Goal: Information Seeking & Learning: Understand process/instructions

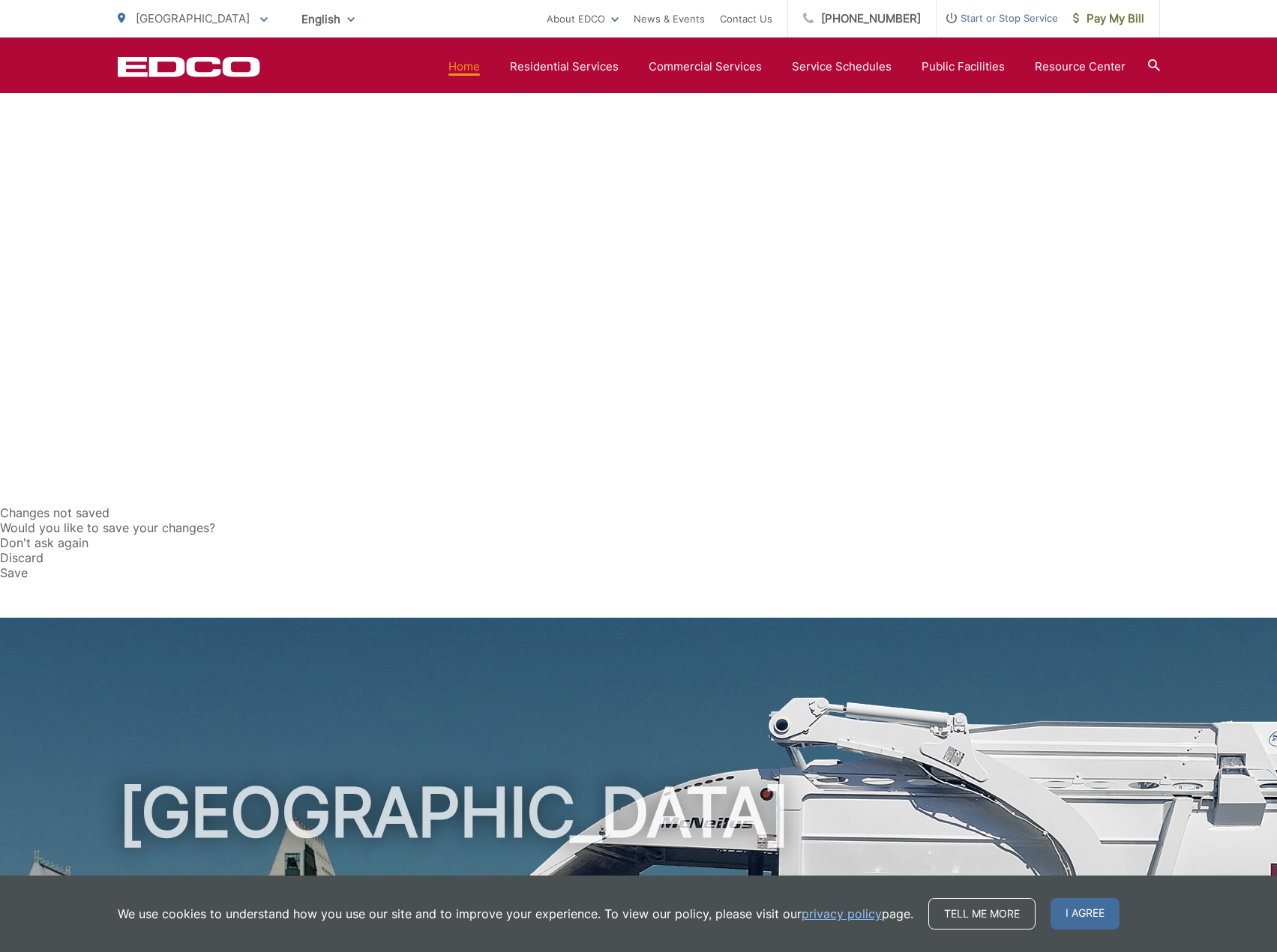
scroll to position [450, 0]
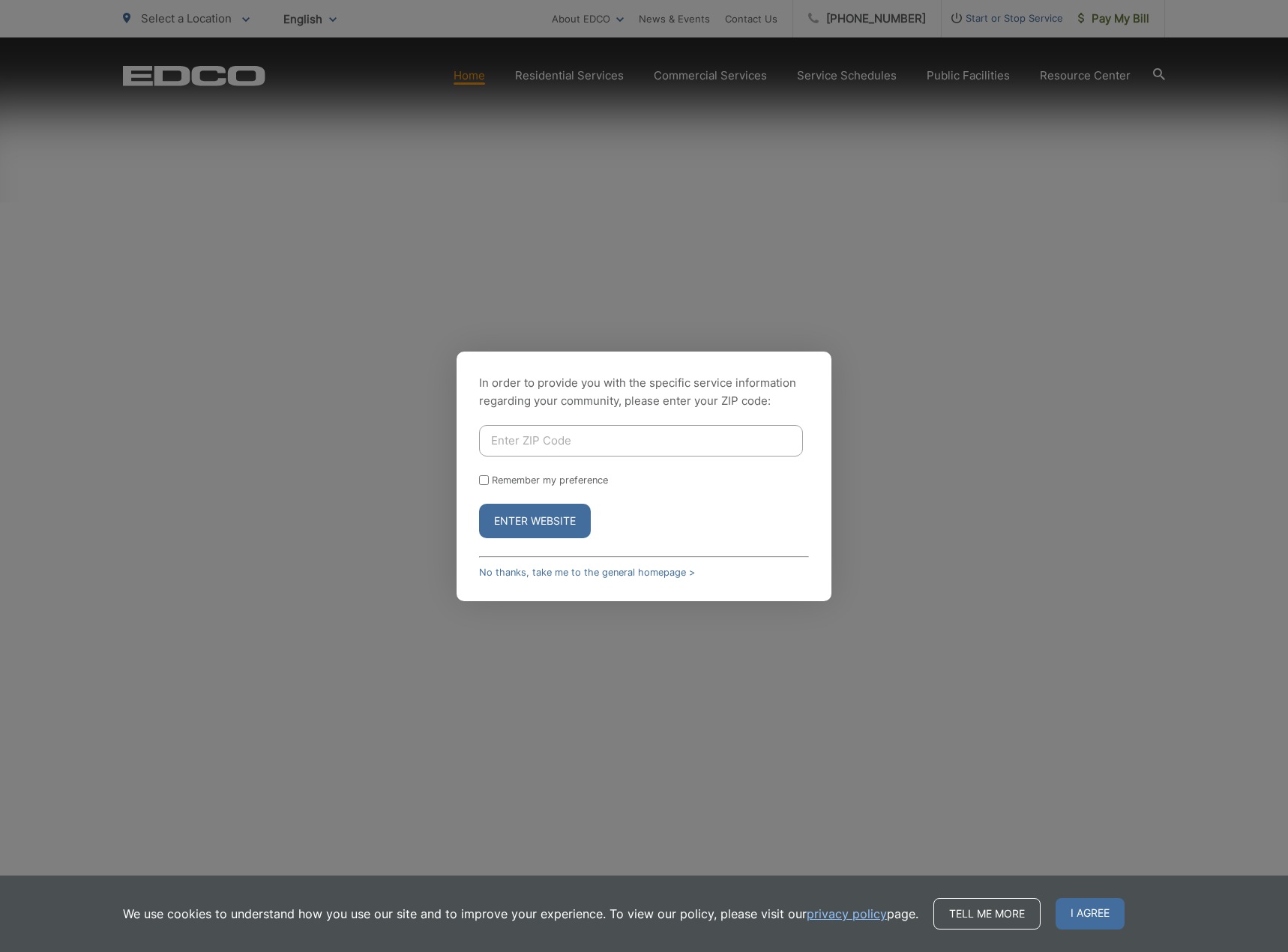
click at [638, 445] on input "Enter ZIP Code" at bounding box center [641, 441] width 324 height 31
type input "91941"
click at [479, 504] on button "Enter Website" at bounding box center [535, 521] width 112 height 34
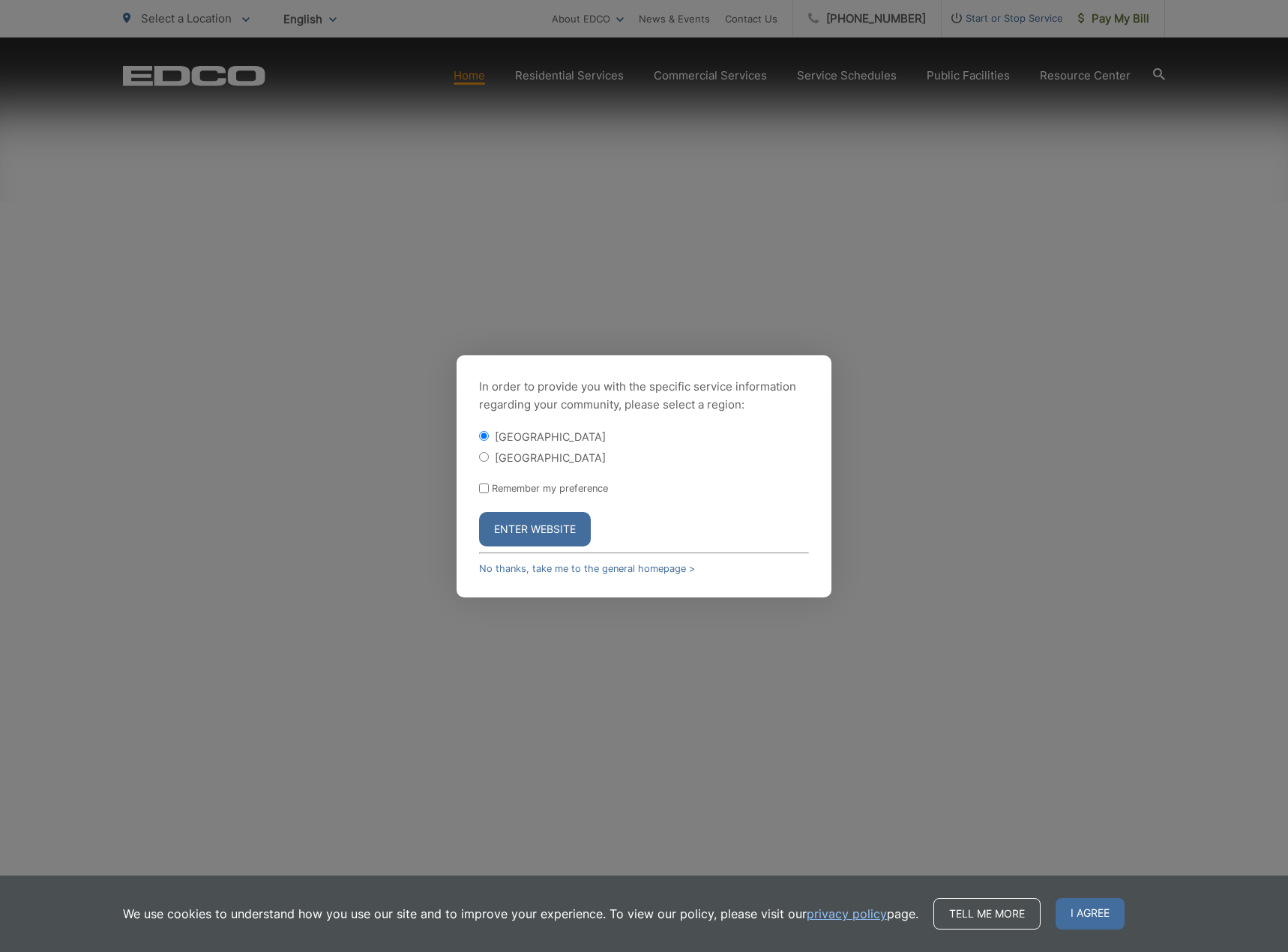
click at [540, 531] on button "Enter Website" at bounding box center [535, 529] width 112 height 34
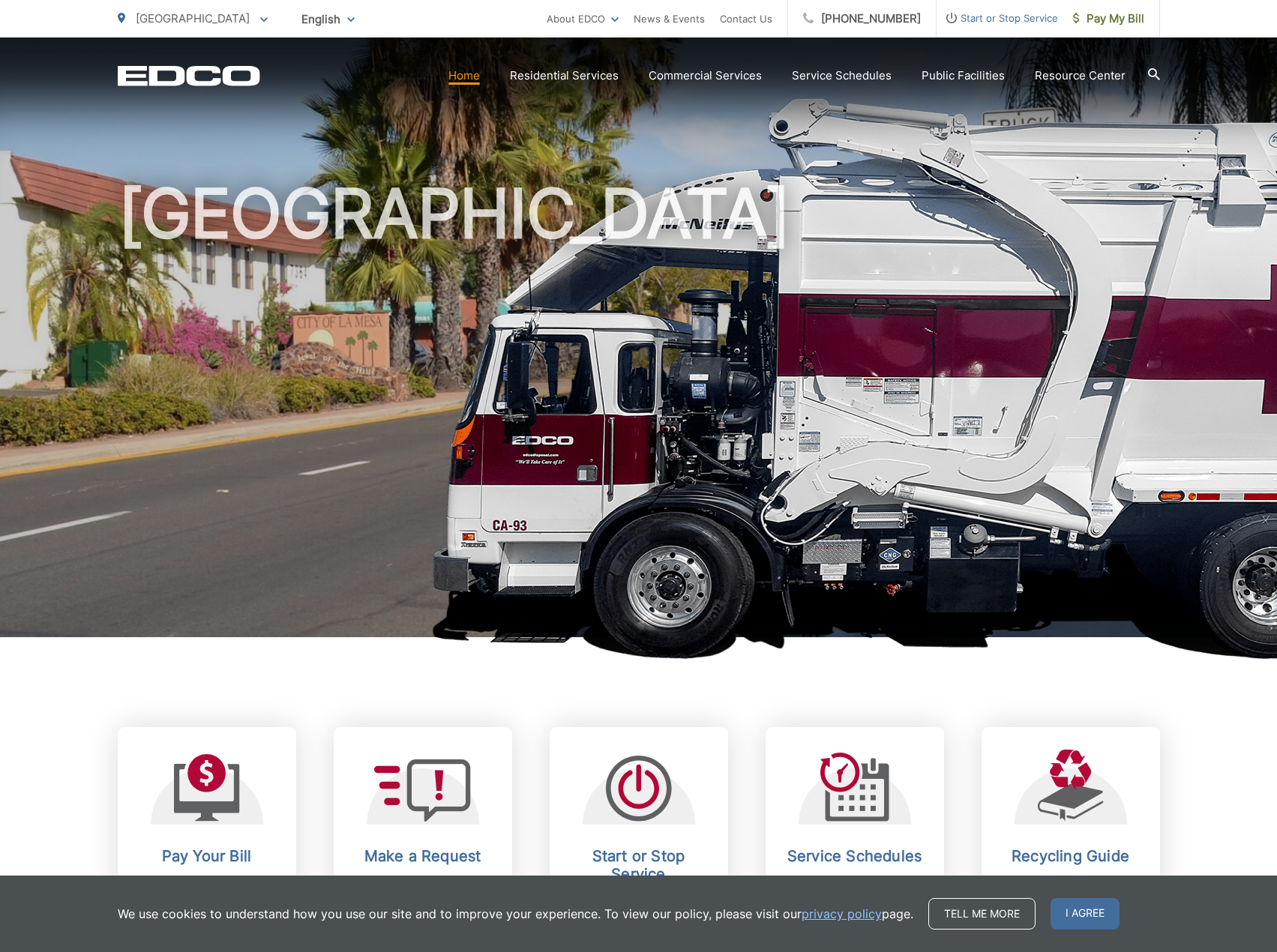
scroll to position [1049, 0]
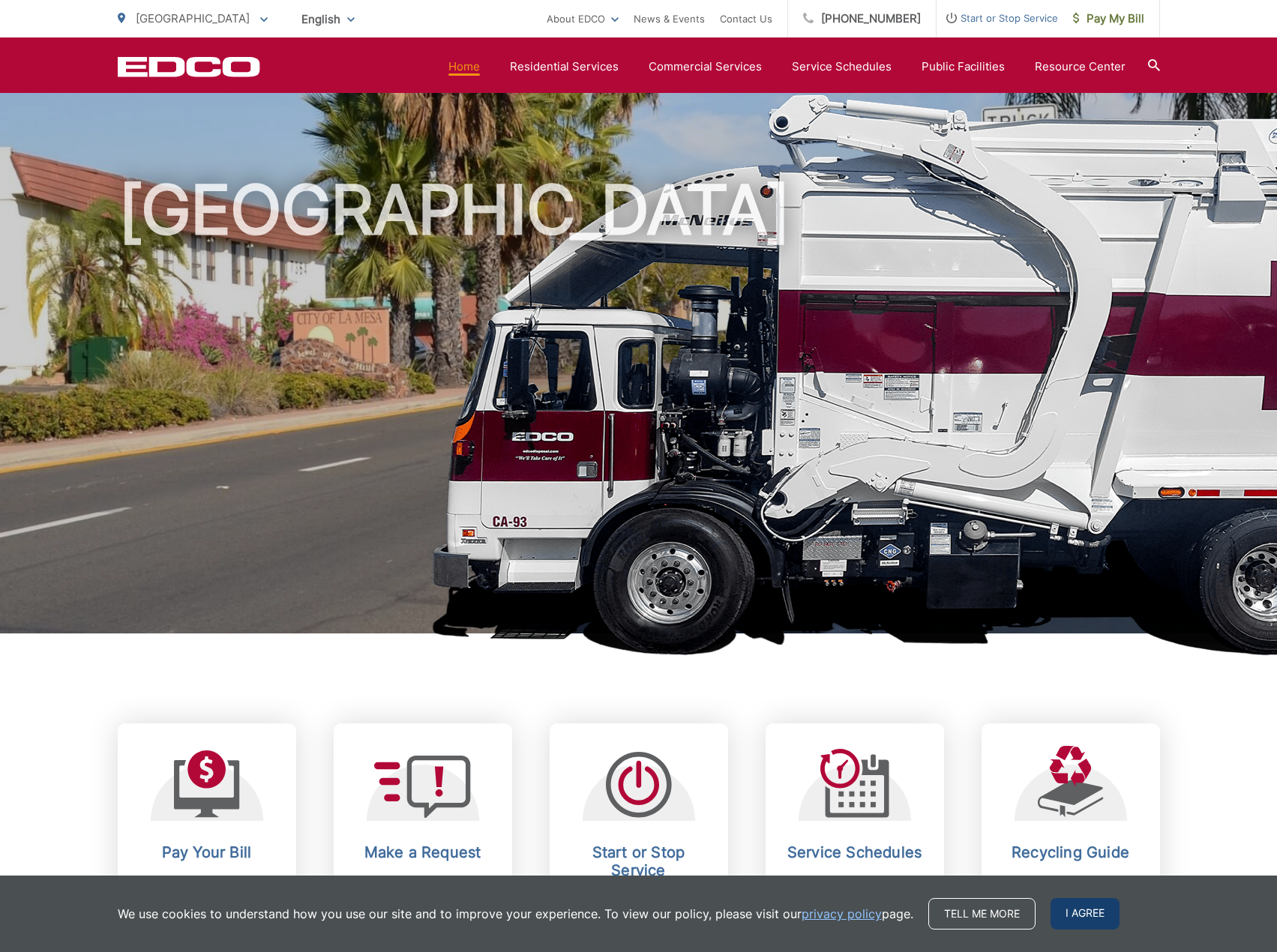
click at [1100, 927] on span "I agree" at bounding box center [1085, 914] width 69 height 31
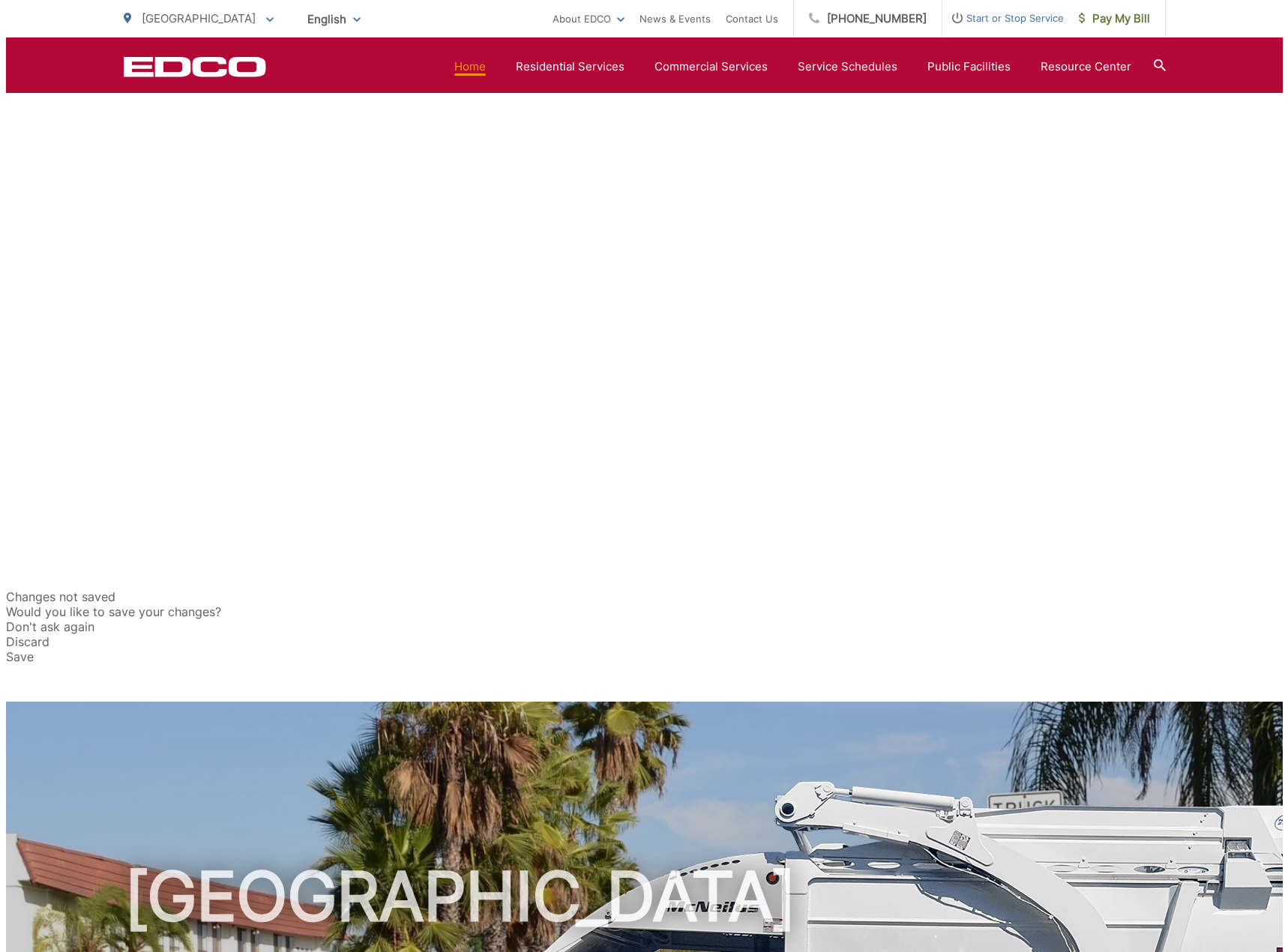
scroll to position [387, 0]
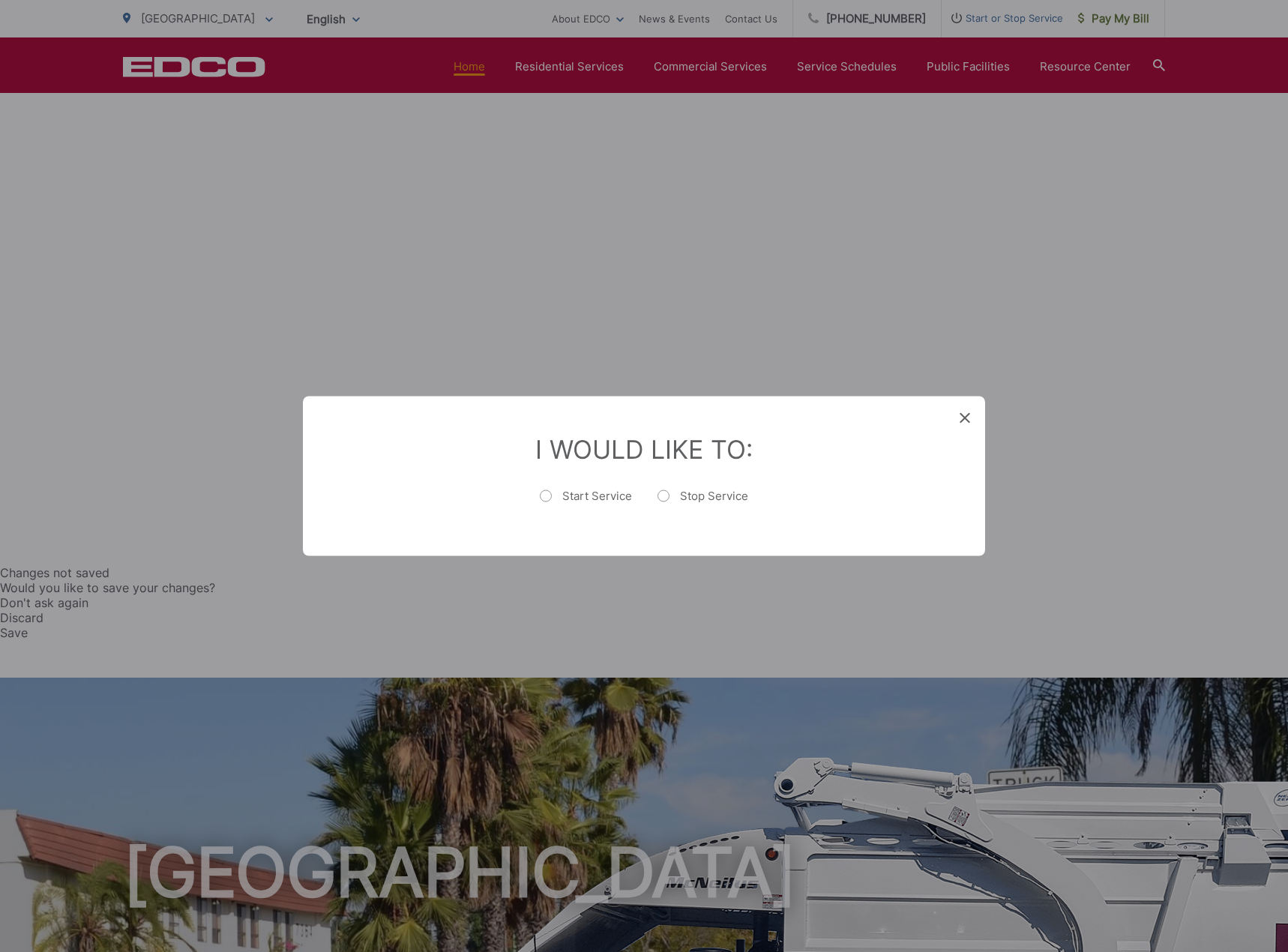
click at [586, 497] on label "Start Service" at bounding box center [586, 504] width 92 height 30
radio input "true"
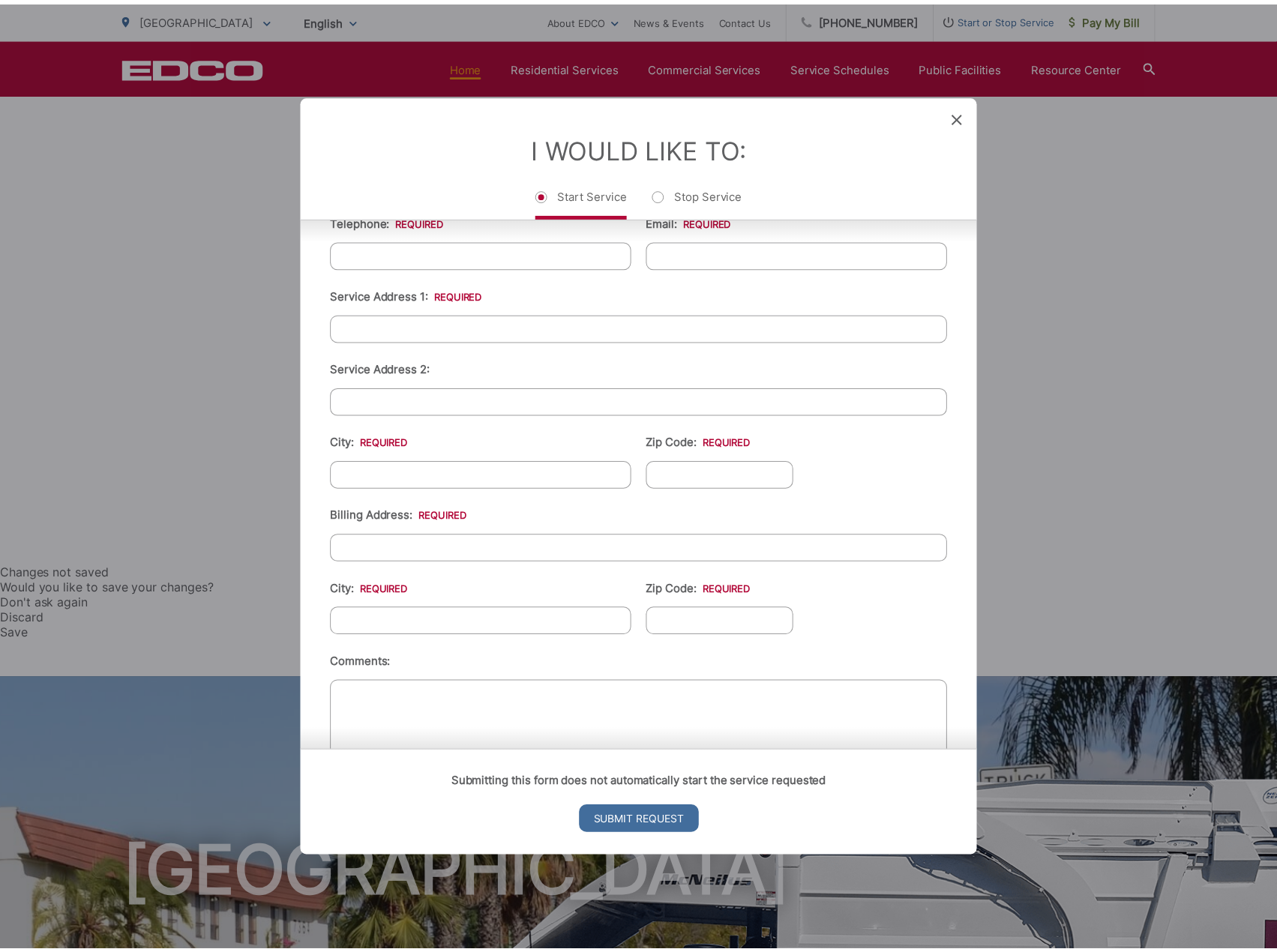
scroll to position [375, 0]
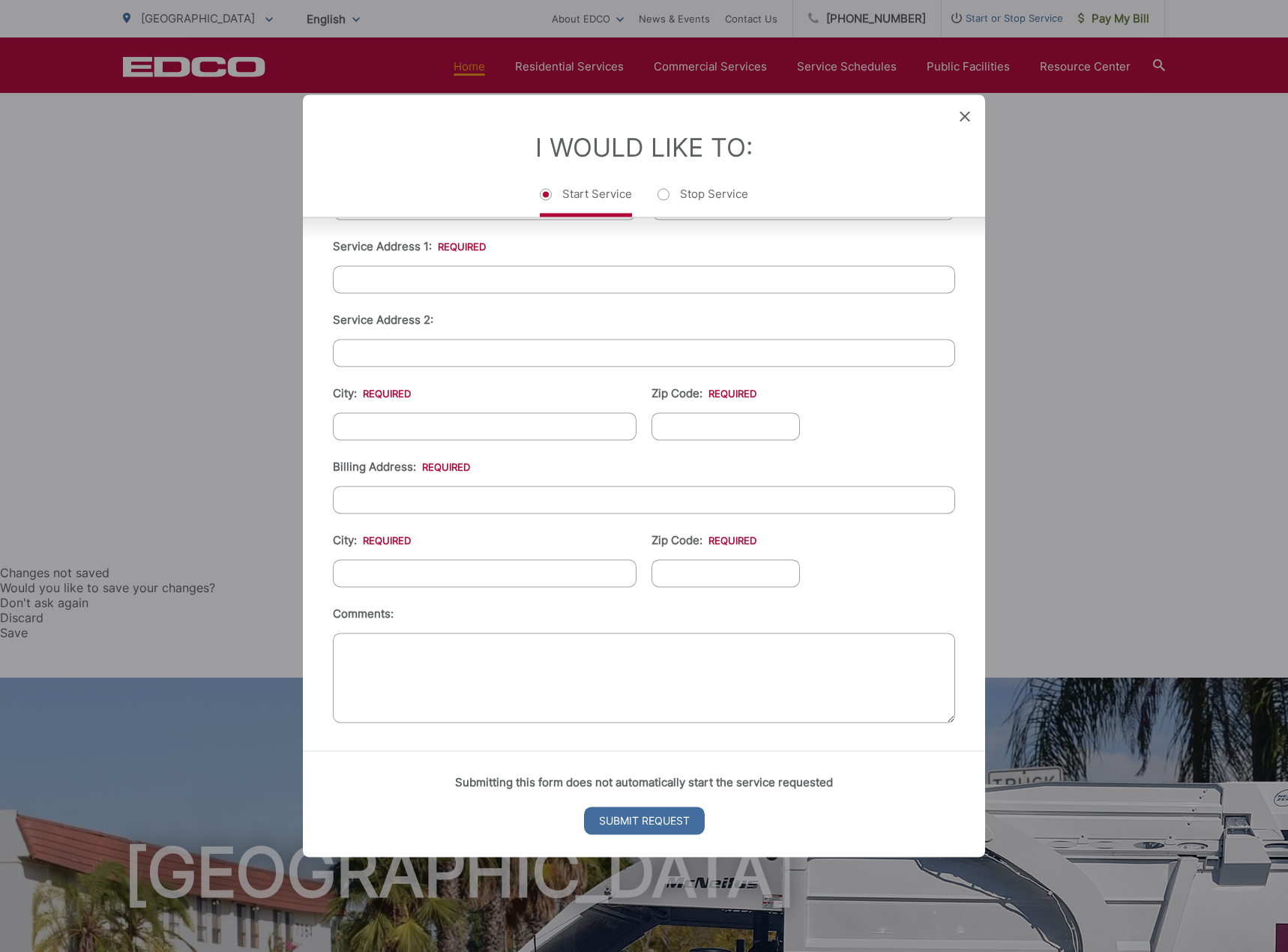
drag, startPoint x: 741, startPoint y: 319, endPoint x: 785, endPoint y: 279, distance: 59.5
click at [774, 290] on ul "First Name: * Last Name: * Telephone: * Email: * Service Address 1: * Service A…" at bounding box center [644, 400] width 622 height 655
click at [959, 109] on div "I Would Like To: Start Service Stop Service" at bounding box center [644, 155] width 682 height 122
click at [967, 116] on icon at bounding box center [965, 116] width 10 height 10
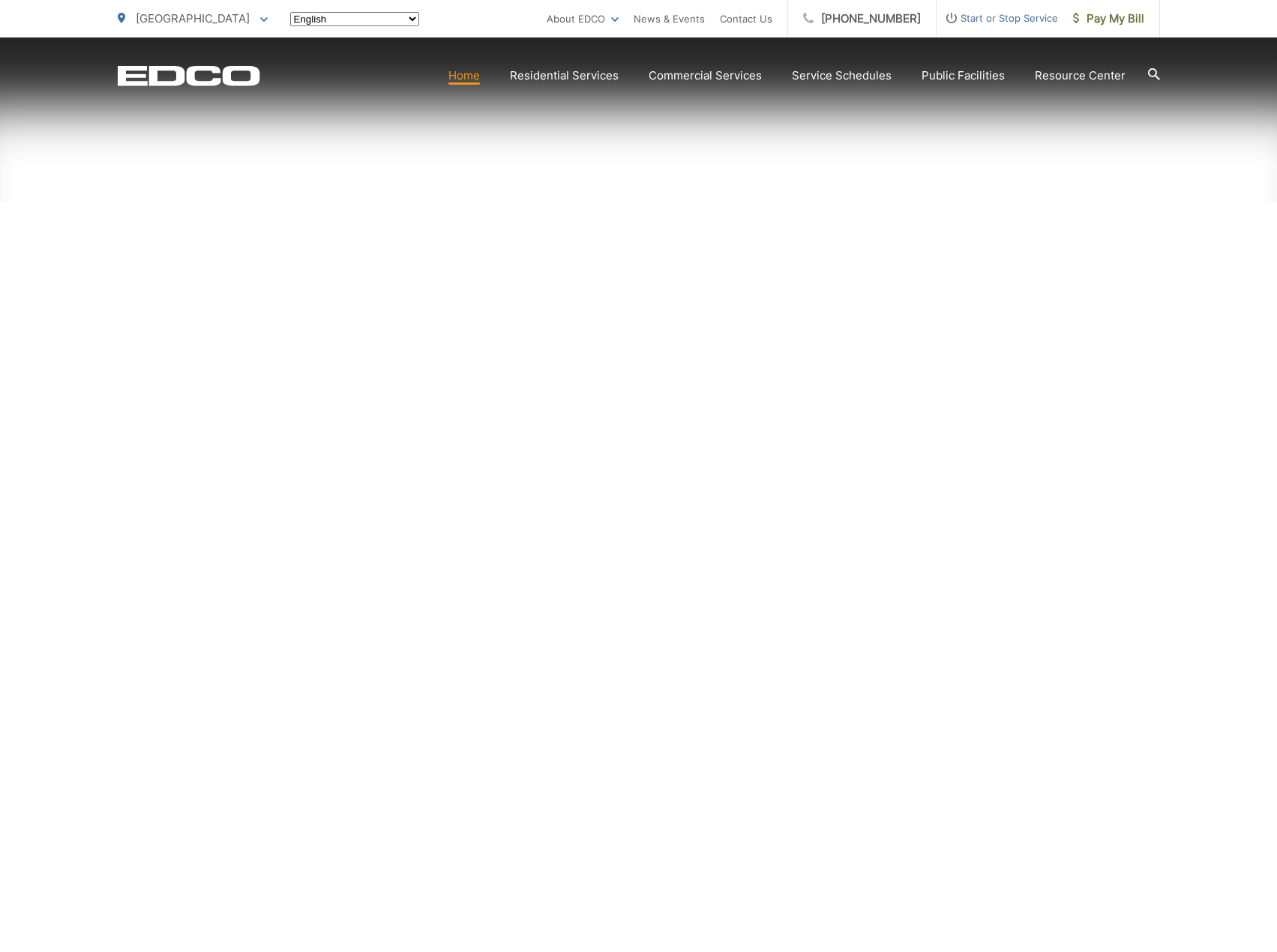
scroll to position [387, 0]
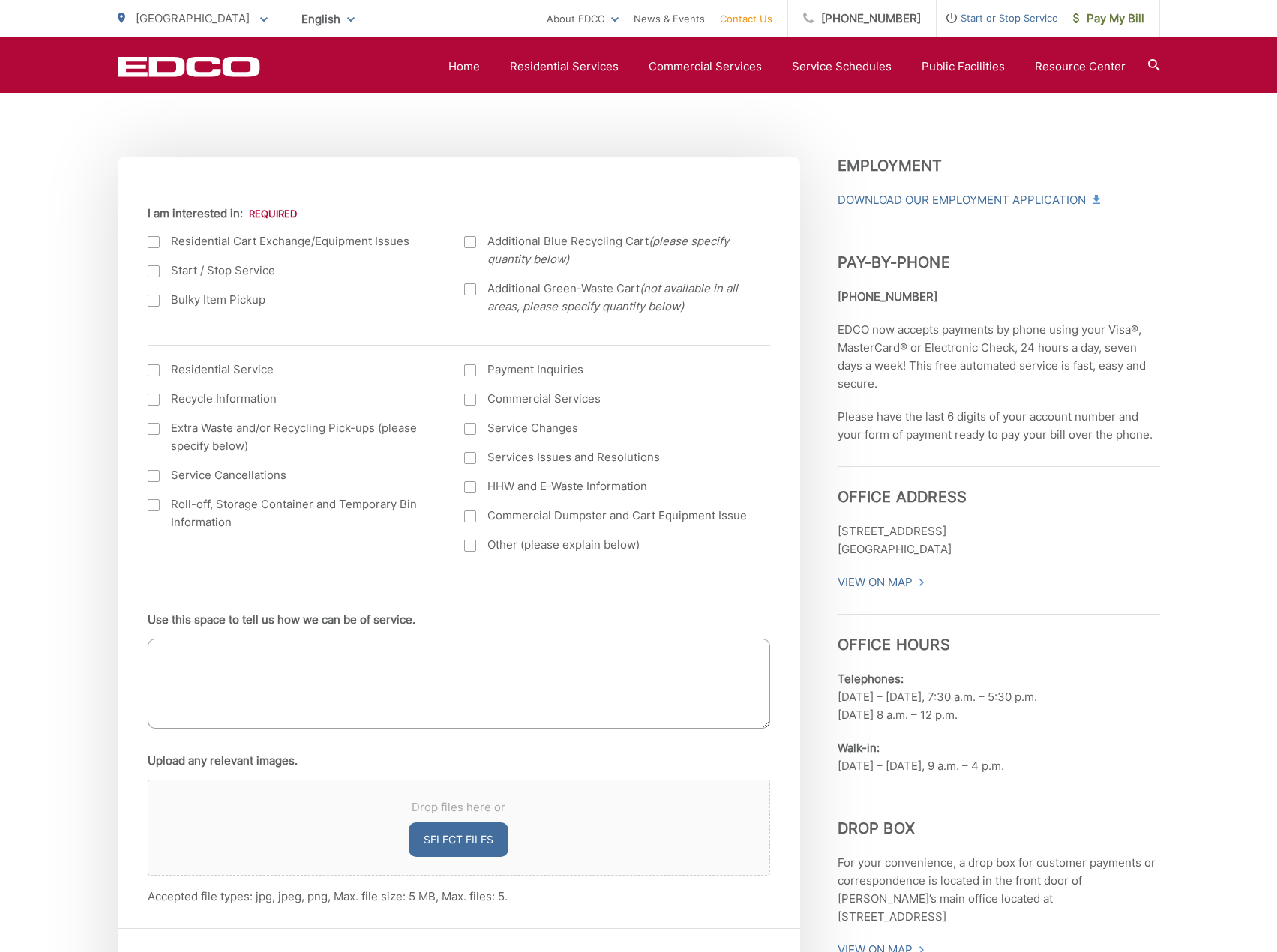
scroll to position [450, 0]
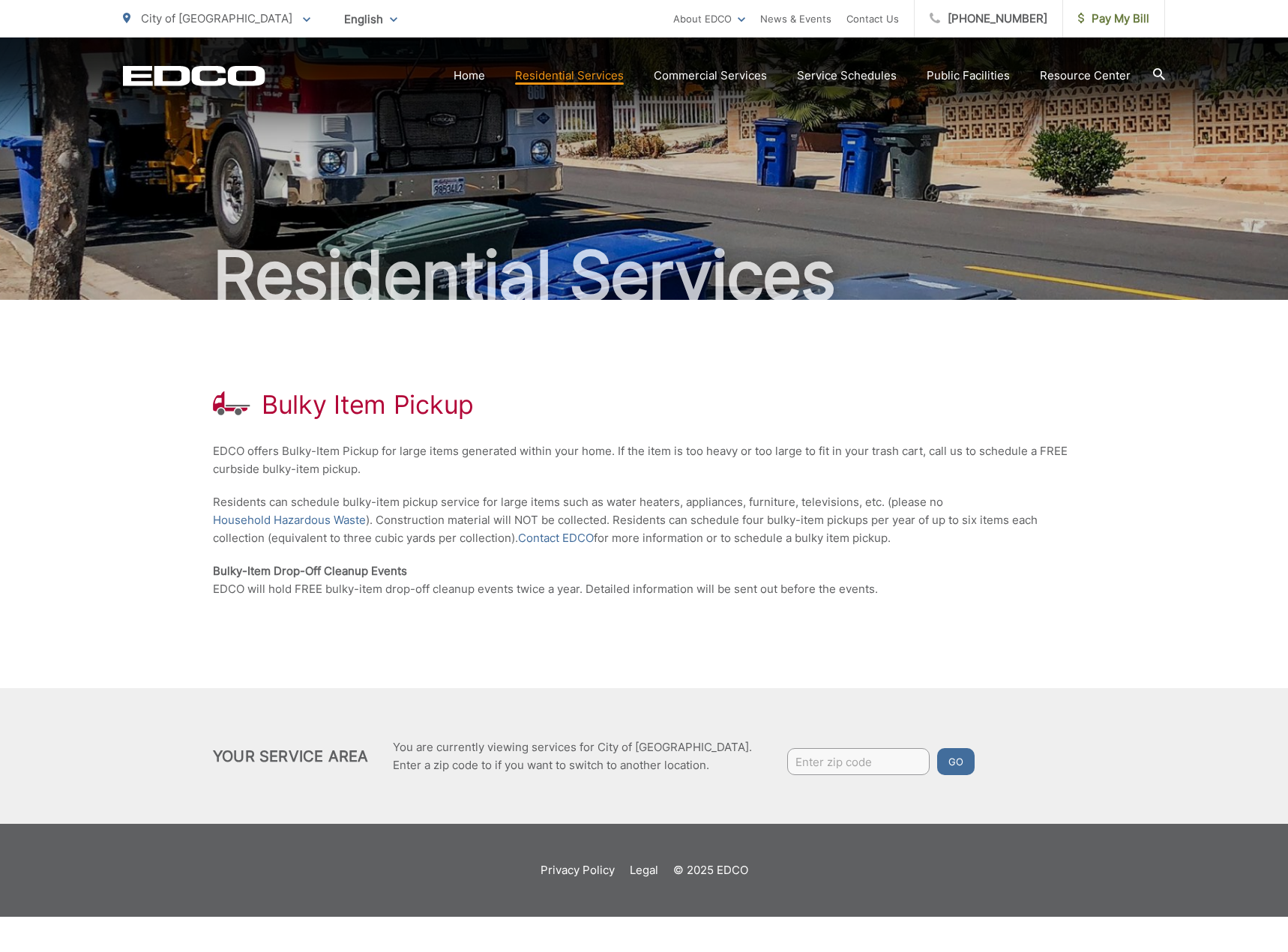
click at [661, 533] on p "Residents can schedule bulky-item pickup service for large items such as water …" at bounding box center [644, 520] width 862 height 54
click at [252, 469] on p "EDCO offers Bulky-Item Pickup for large items generated within your home. If th…" at bounding box center [644, 460] width 862 height 36
drag, startPoint x: 224, startPoint y: 459, endPoint x: 469, endPoint y: 445, distance: 245.4
click at [469, 445] on p "EDCO offers Bulky-Item Pickup for large items generated within your home. If th…" at bounding box center [644, 460] width 862 height 36
click at [469, 457] on p "EDCO offers Bulky-Item Pickup for large items generated within your home. If th…" at bounding box center [644, 460] width 862 height 36
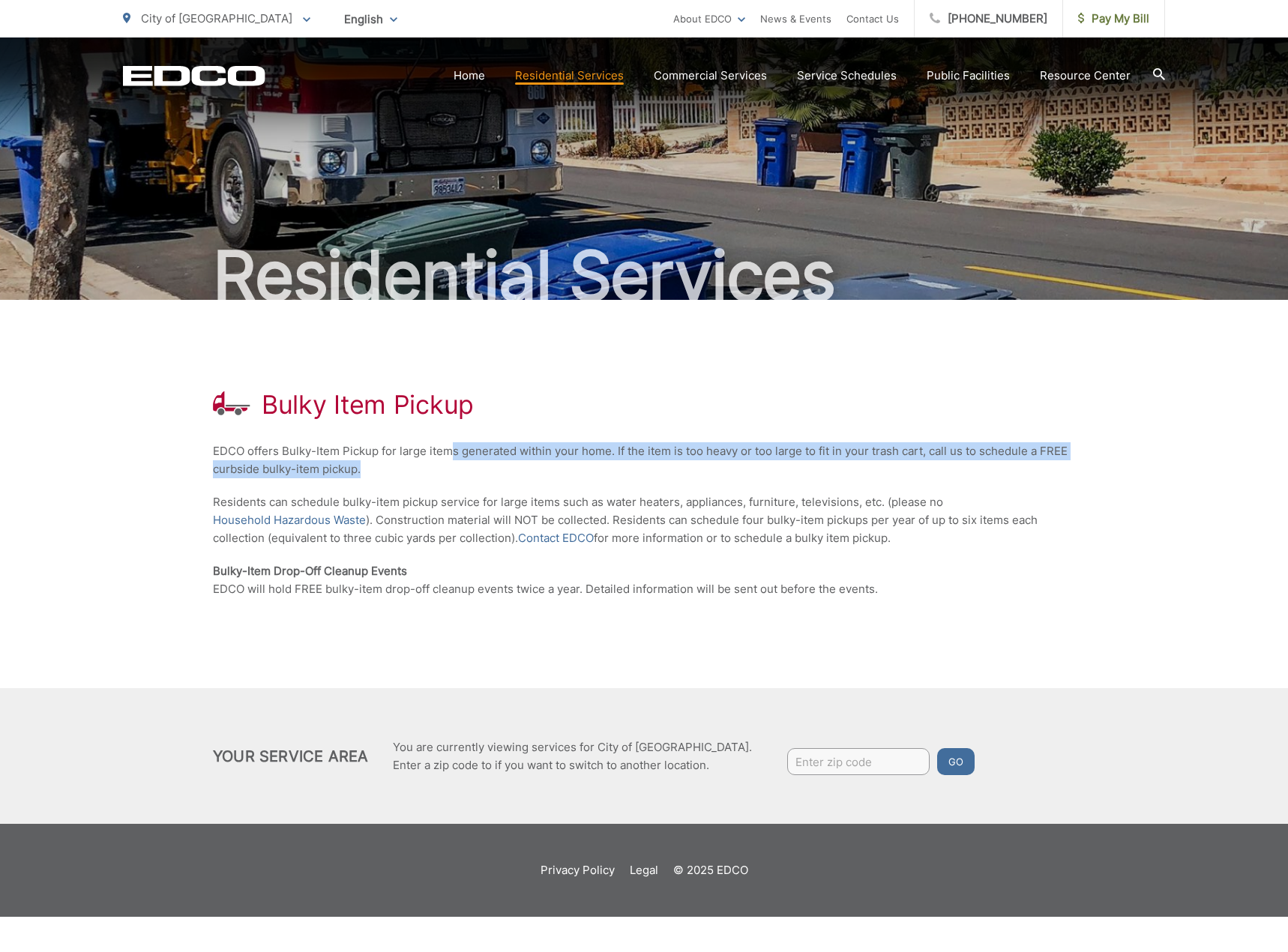
drag, startPoint x: 452, startPoint y: 454, endPoint x: 672, endPoint y: 472, distance: 220.7
click at [672, 472] on p "EDCO offers Bulky-Item Pickup for large items generated within your home. If th…" at bounding box center [644, 460] width 862 height 36
click at [679, 473] on p "EDCO offers Bulky-Item Pickup for large items generated within your home. If th…" at bounding box center [644, 460] width 862 height 36
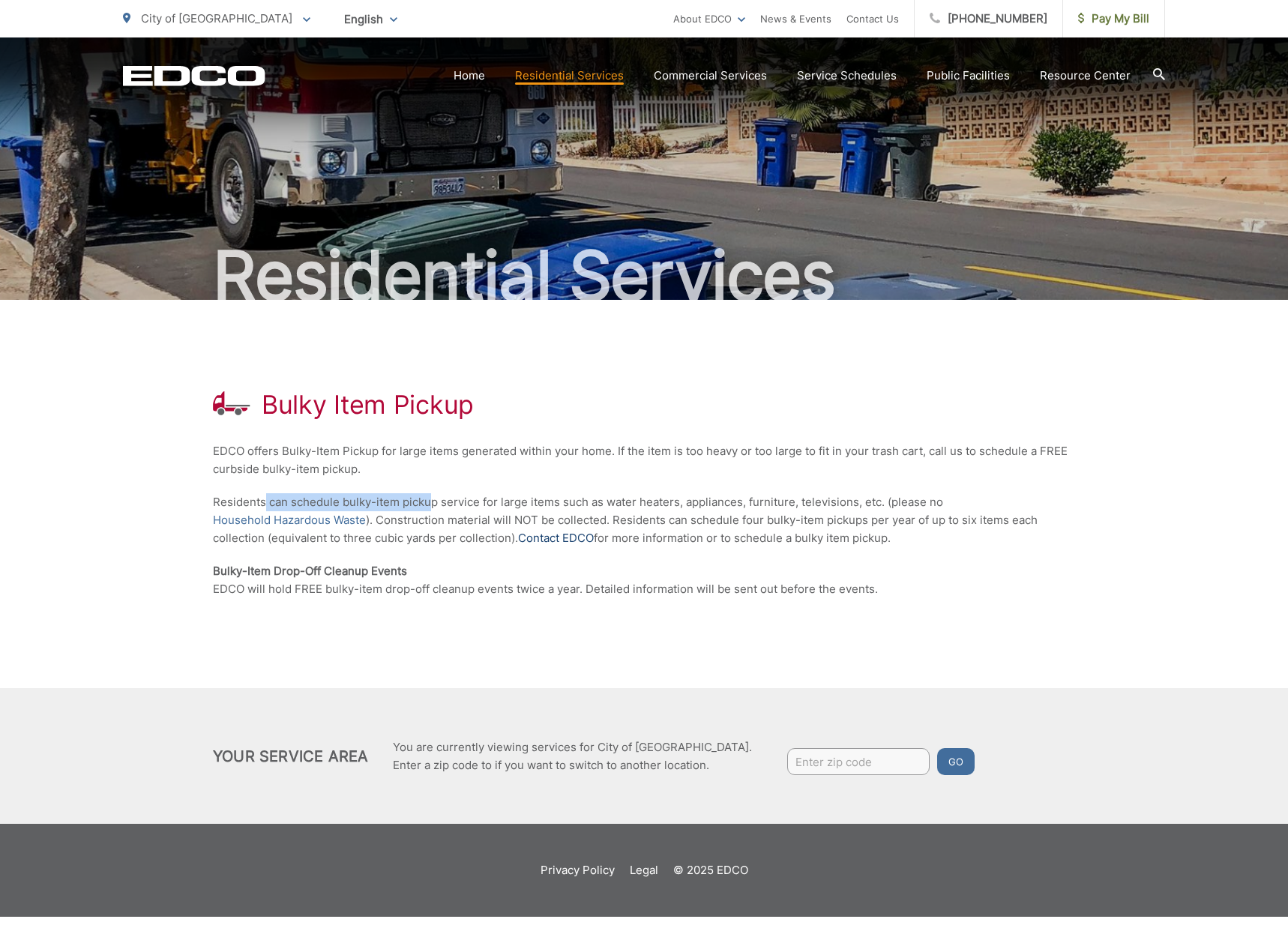
drag, startPoint x: 265, startPoint y: 492, endPoint x: 529, endPoint y: 543, distance: 268.9
click at [451, 515] on p "Residents can schedule bulky-item pickup service for large items such as water …" at bounding box center [644, 520] width 862 height 54
click at [551, 550] on div "Bulky Item Pickup EDCO offers Bulky-Item Pickup for large items generated withi…" at bounding box center [644, 494] width 862 height 388
click at [467, 526] on p "Residents can schedule bulky-item pickup service for large items such as water …" at bounding box center [644, 520] width 862 height 54
click at [465, 591] on p "Bulky-Item Drop-Off Cleanup Events EDCO will hold FREE bulky-item drop-off clea…" at bounding box center [644, 580] width 862 height 36
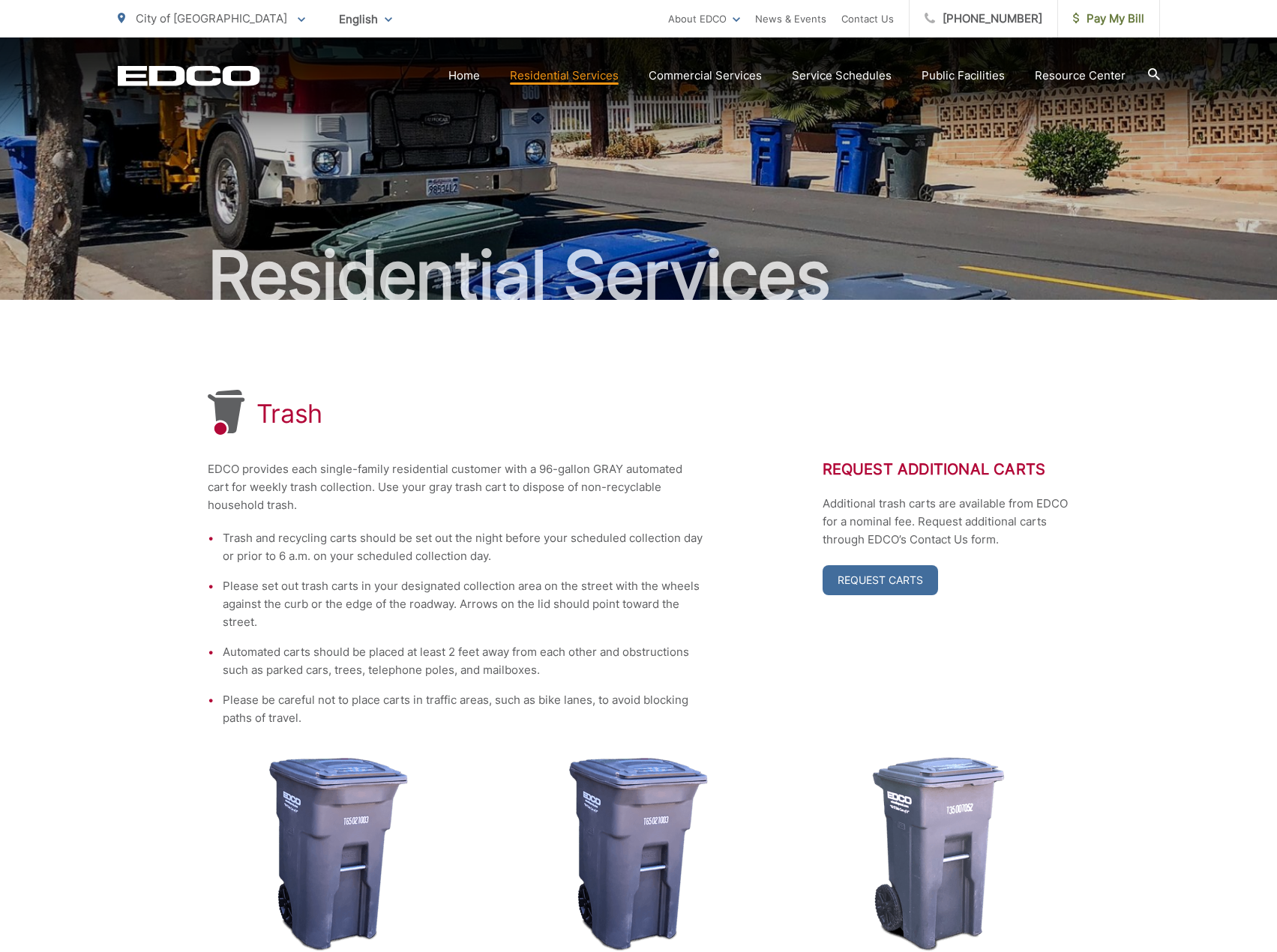
click at [489, 573] on ul "Trash and recycling carts should be set out the night before your scheduled col…" at bounding box center [455, 628] width 495 height 198
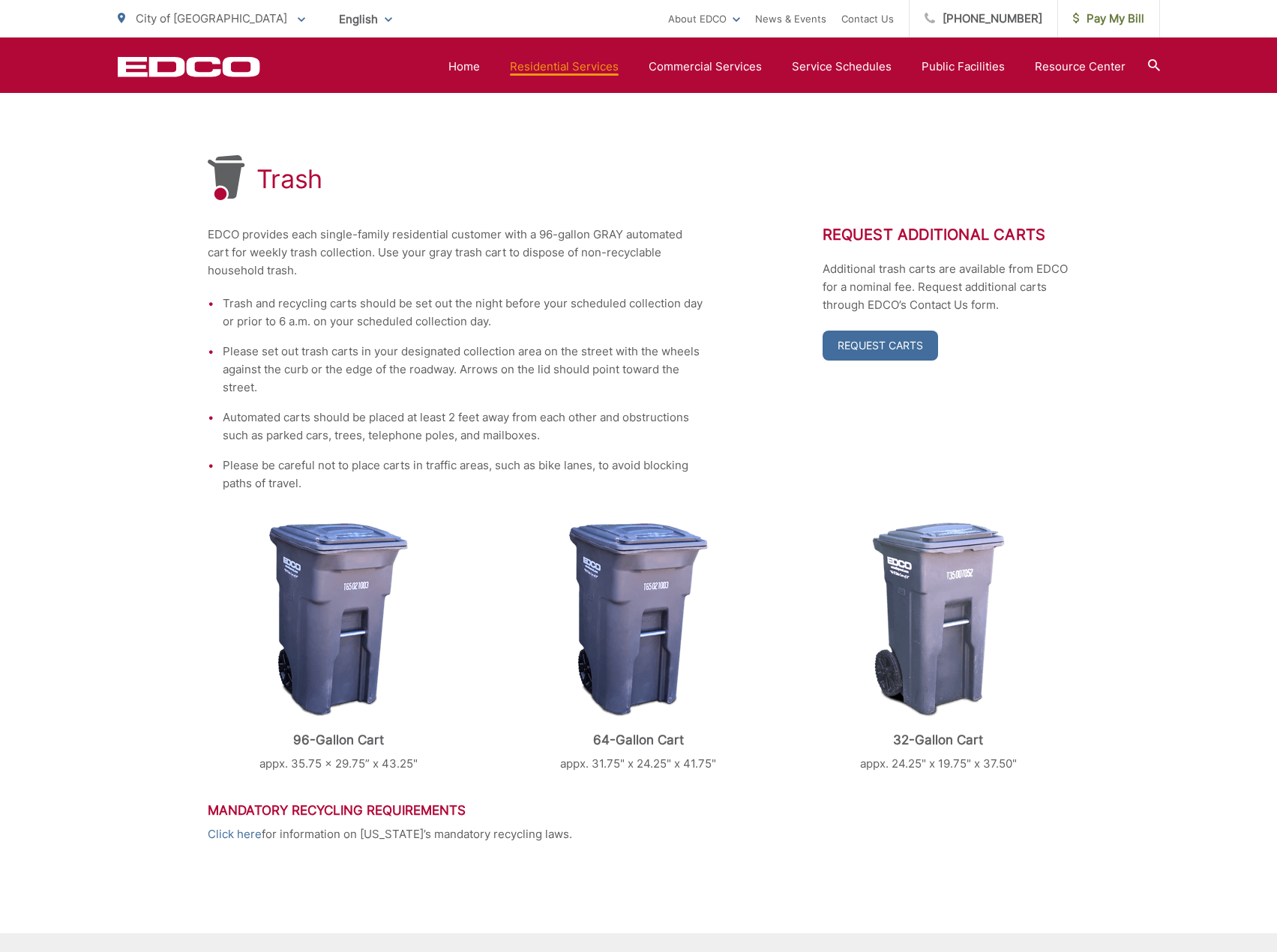
scroll to position [150, 0]
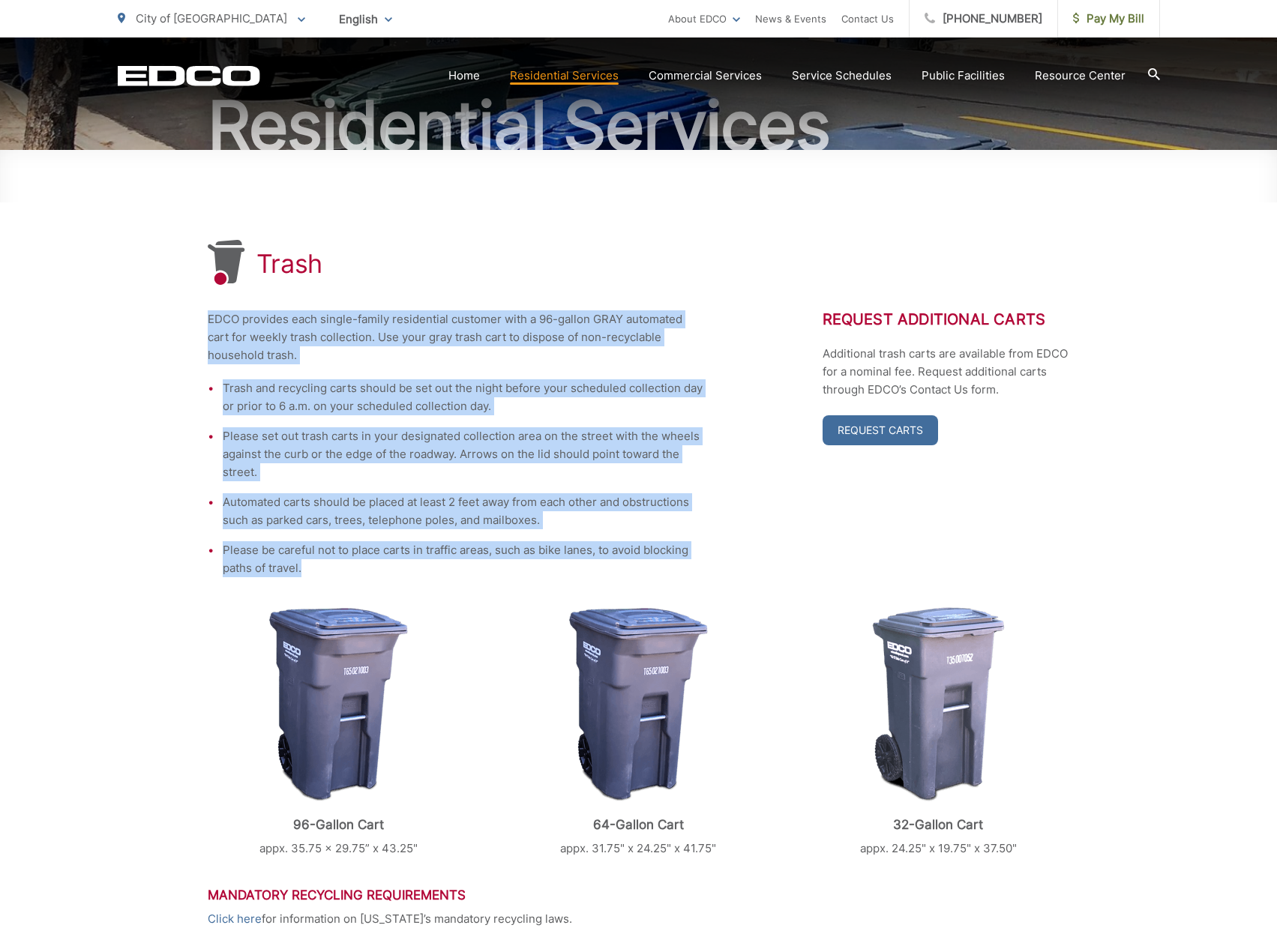
drag, startPoint x: 313, startPoint y: 567, endPoint x: 202, endPoint y: 337, distance: 255.4
click at [202, 301] on div "Trash EDCO provides each single-family residential customer with a 96-gallon GR…" at bounding box center [638, 651] width 1277 height 1004
click at [199, 354] on div "Trash EDCO provides each single-family residential customer with a 96-gallon GR…" at bounding box center [638, 651] width 1277 height 1004
drag, startPoint x: 202, startPoint y: 308, endPoint x: 407, endPoint y: 564, distance: 328.0
click at [407, 564] on div "Trash EDCO provides each single-family residential customer with a 96-gallon GR…" at bounding box center [638, 651] width 1277 height 1004
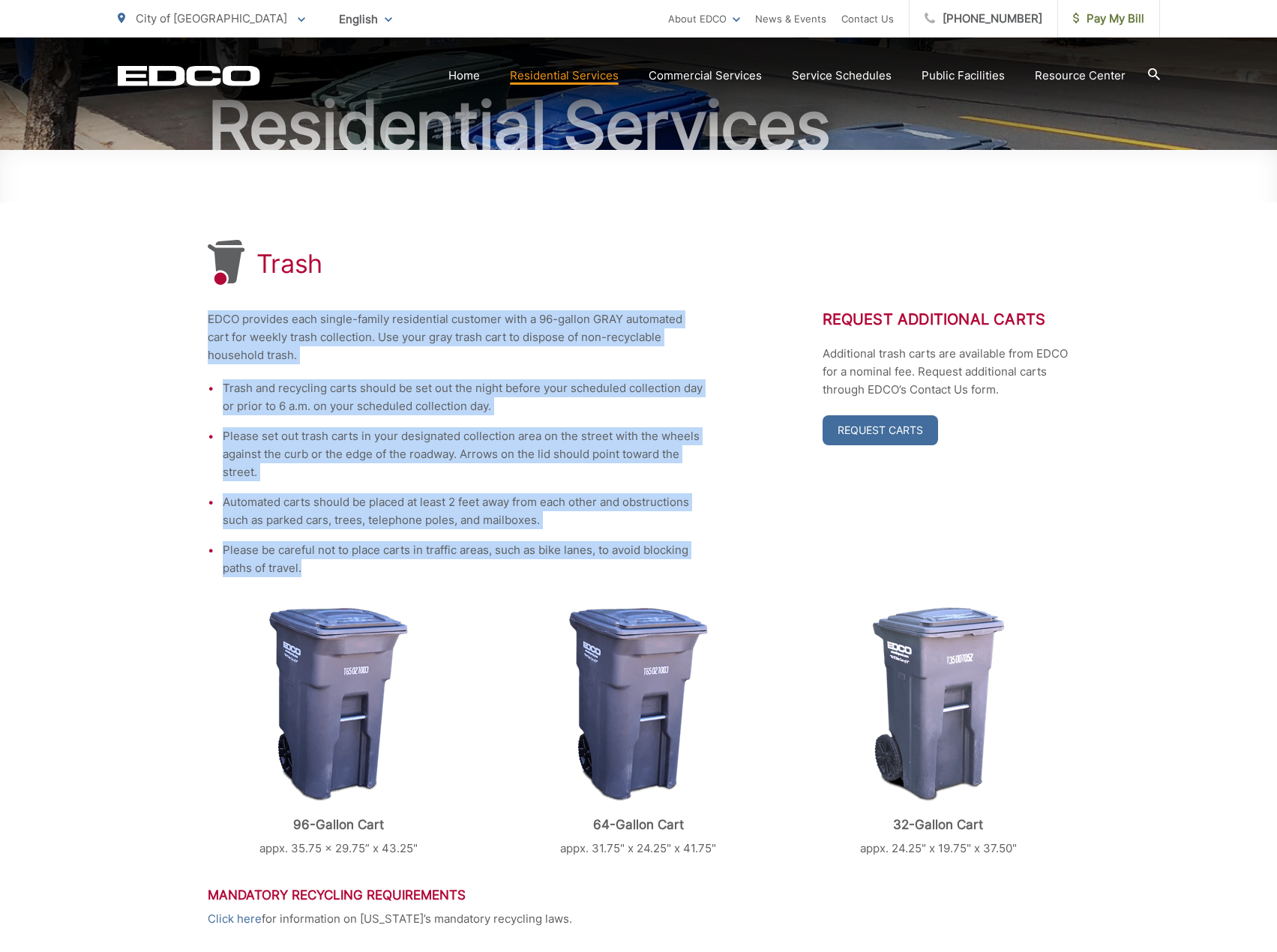
click at [407, 570] on li "Please be careful not to place carts in traffic areas, such as bike lanes, to a…" at bounding box center [463, 559] width 480 height 36
drag, startPoint x: 363, startPoint y: 572, endPoint x: 156, endPoint y: 324, distance: 323.0
click at [156, 324] on div "Trash EDCO provides each single-family residential customer with a 96-gallon GR…" at bounding box center [638, 651] width 1277 height 1004
click at [206, 356] on div "Trash EDCO provides each single-family residential customer with a 96-gallon GR…" at bounding box center [638, 651] width 1277 height 1004
drag, startPoint x: 317, startPoint y: 567, endPoint x: 130, endPoint y: 307, distance: 320.3
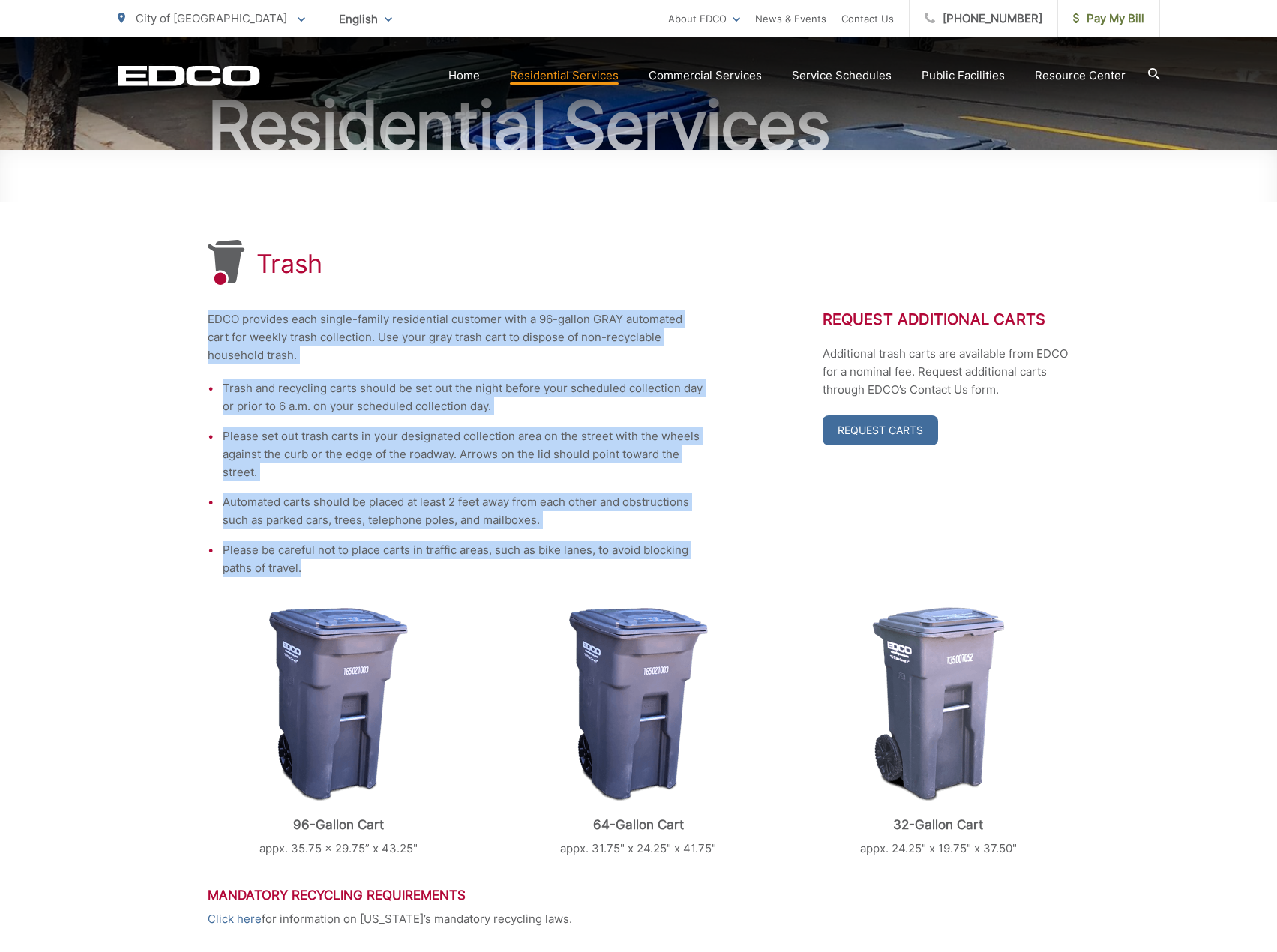
click at [130, 307] on div "Trash EDCO provides each single-family residential customer with a 96-gallon GR…" at bounding box center [638, 651] width 1277 height 1004
